Goal: Task Accomplishment & Management: Manage account settings

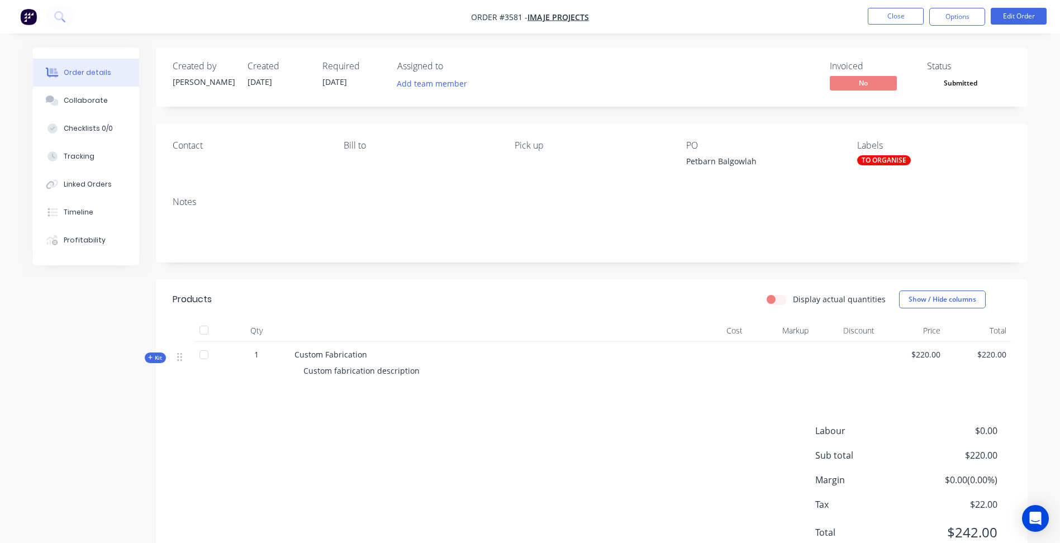
click at [876, 154] on div "Labels TO ORGANISE" at bounding box center [933, 155] width 153 height 31
click at [895, 162] on div "TO ORGANISE" at bounding box center [884, 160] width 54 height 10
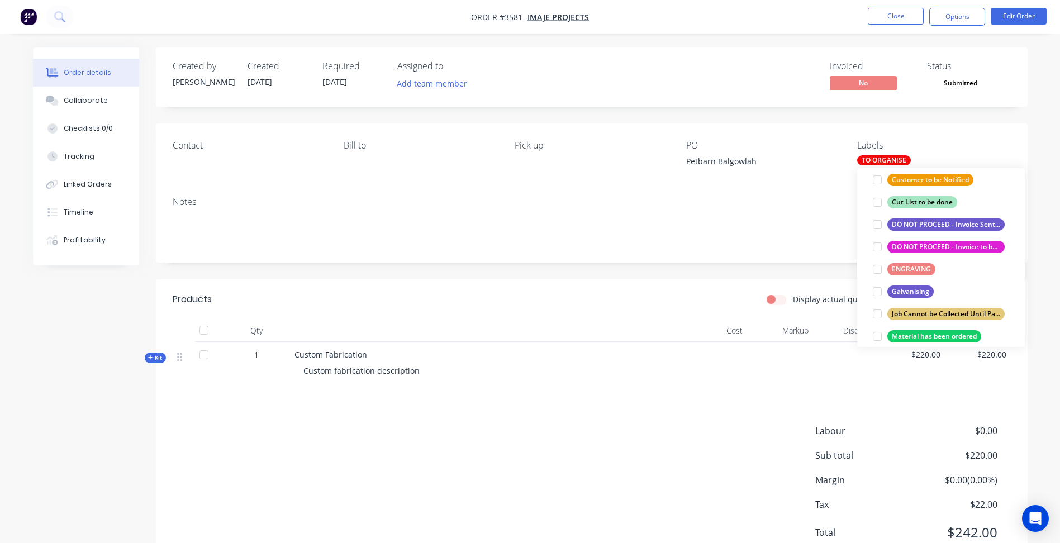
scroll to position [168, 0]
click at [940, 306] on button "Job Cannot be Collected Until Payment is Received" at bounding box center [938, 314] width 141 height 16
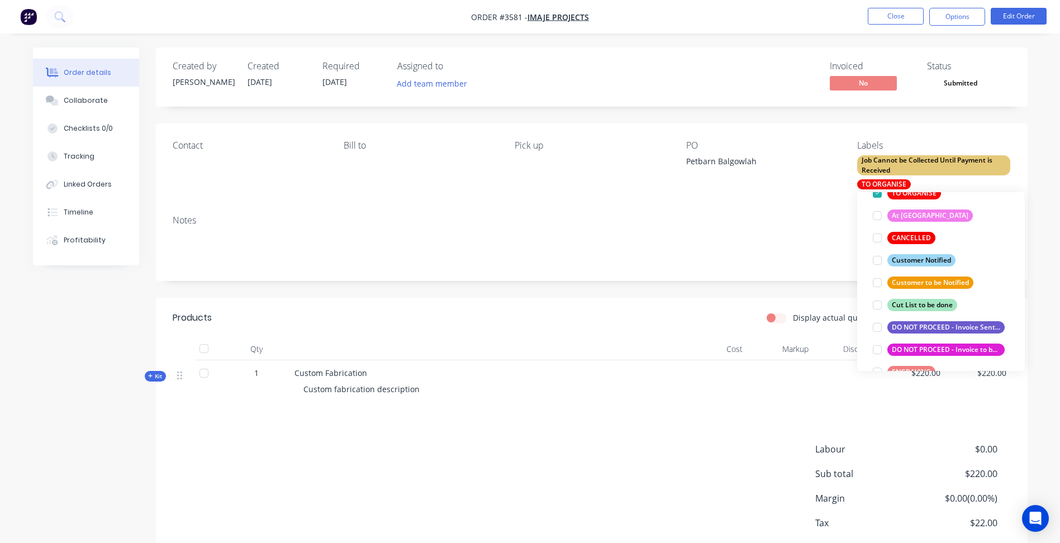
scroll to position [112, 0]
click at [951, 349] on div "DO NOT PROCEED - Invoice to be Sent" at bounding box center [945, 349] width 117 height 12
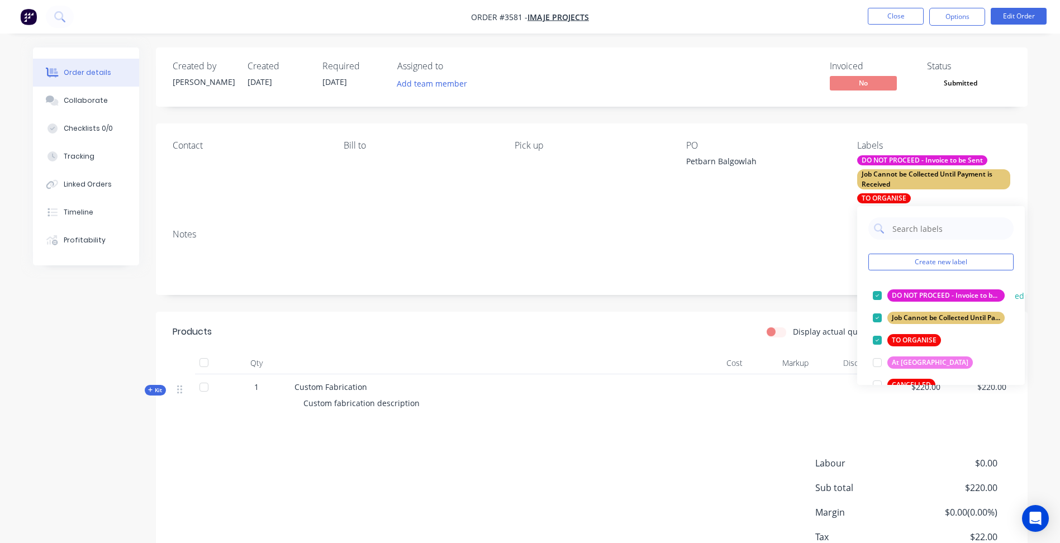
click at [958, 291] on div "DO NOT PROCEED - Invoice to be Sent" at bounding box center [945, 295] width 117 height 12
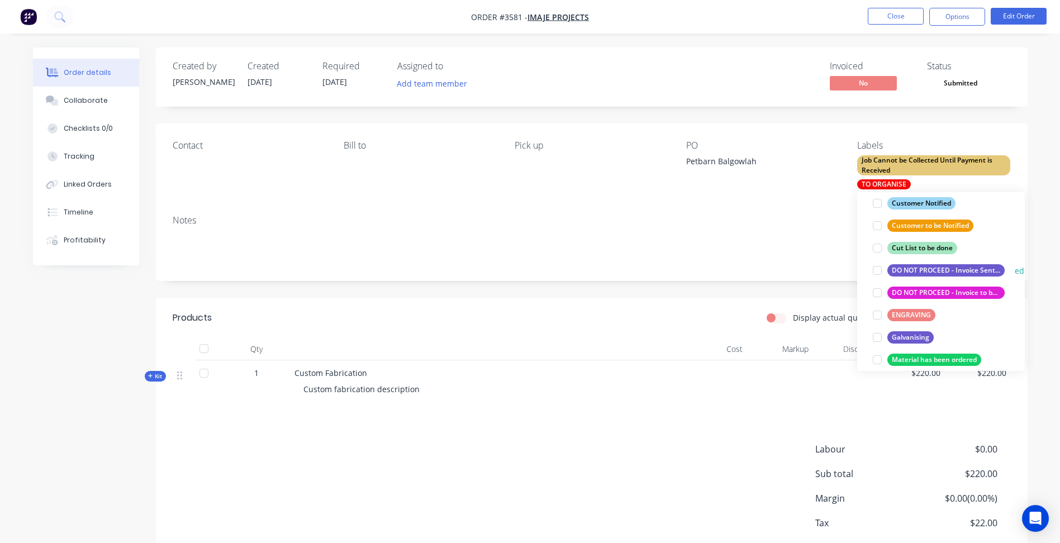
click at [972, 269] on div "DO NOT PROCEED - Invoice Sent Awaiting Payment" at bounding box center [945, 270] width 117 height 12
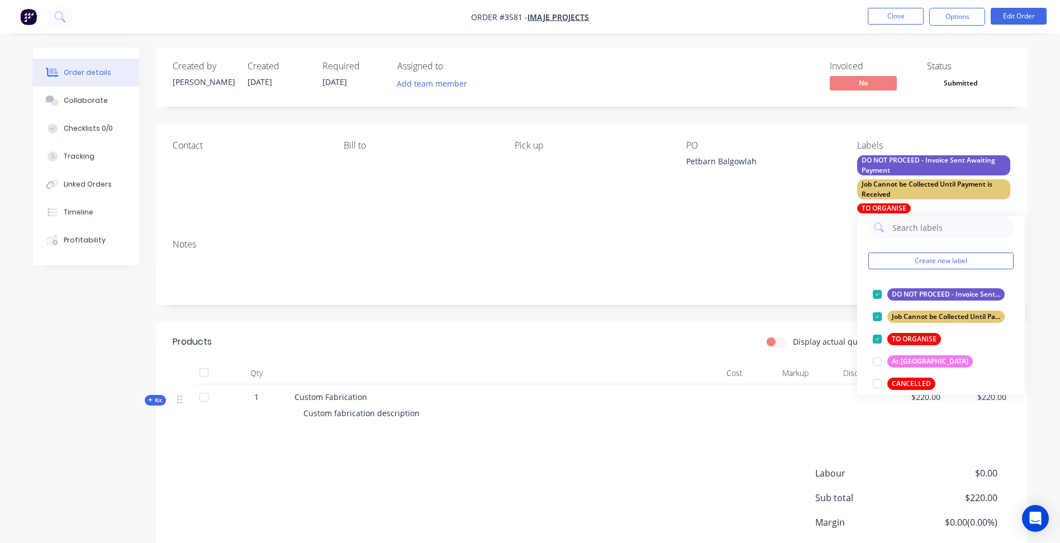
click at [718, 221] on div "Contact [PERSON_NAME] to Pick up PO Petbarn Balgowlah Labels DO NOT PROCEED - I…" at bounding box center [592, 176] width 872 height 107
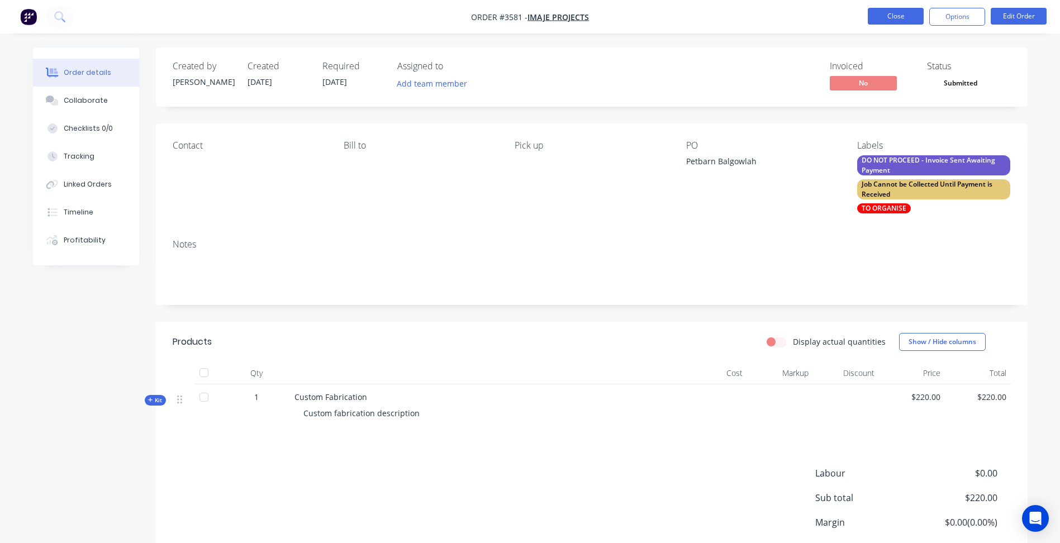
click at [894, 12] on button "Close" at bounding box center [896, 16] width 56 height 17
